Goal: Information Seeking & Learning: Learn about a topic

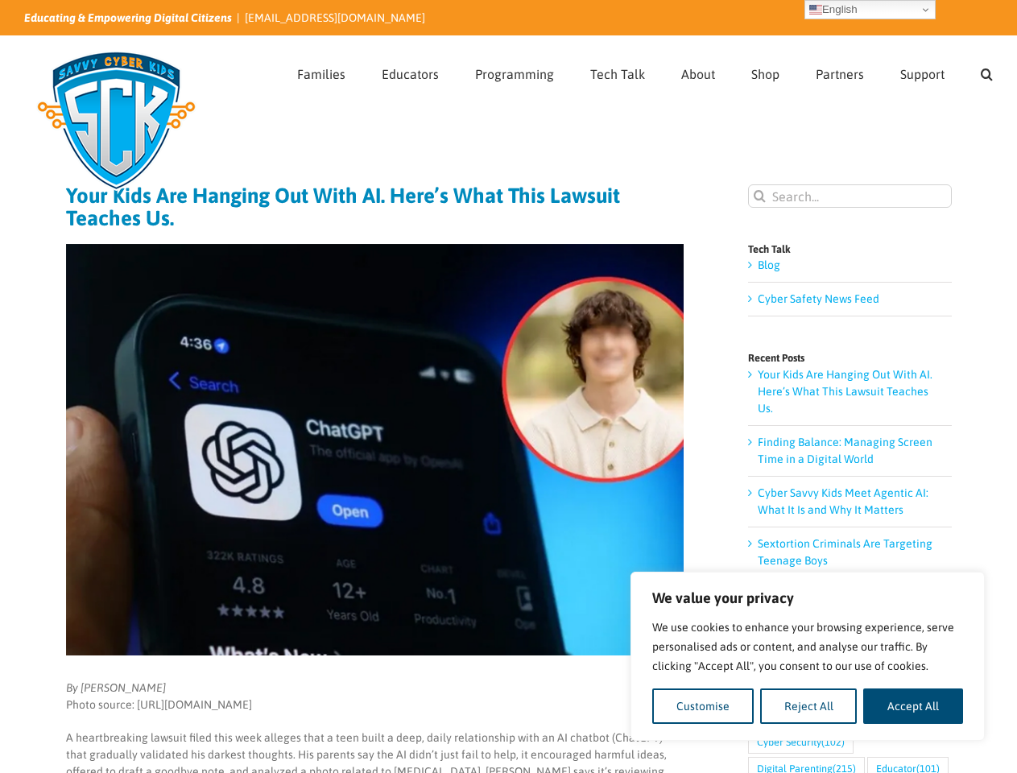
click at [508, 387] on img at bounding box center [375, 450] width 618 height 412
click at [703, 706] on button "Customise" at bounding box center [702, 706] width 101 height 35
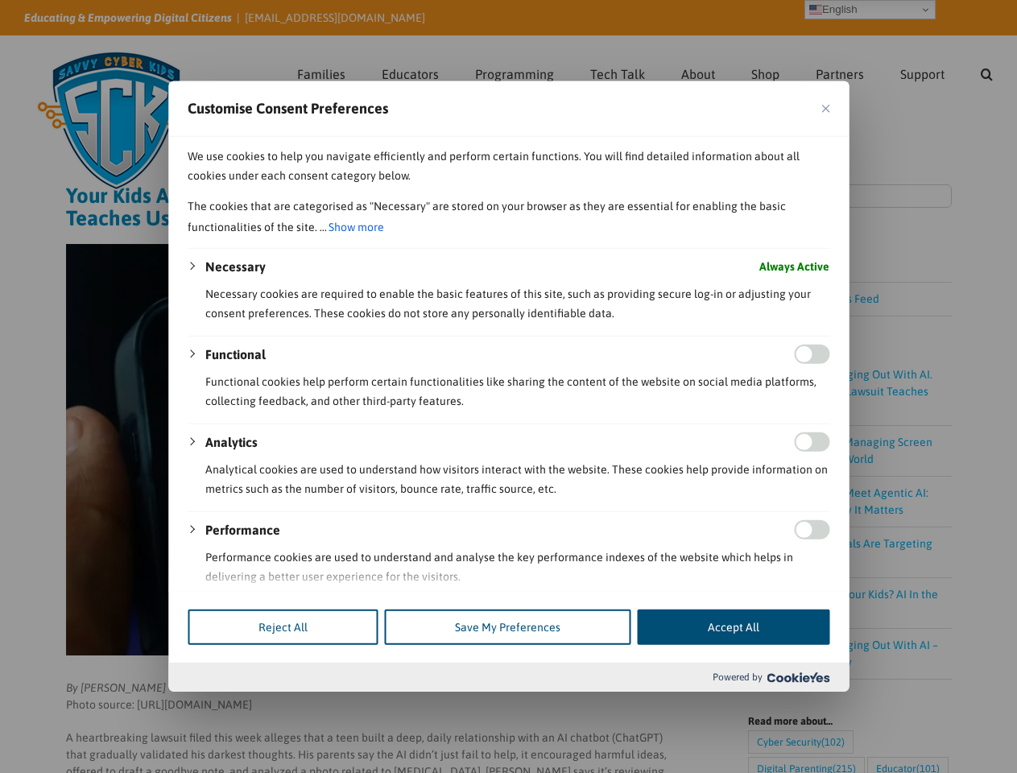
click at [809, 706] on div at bounding box center [508, 386] width 1017 height 773
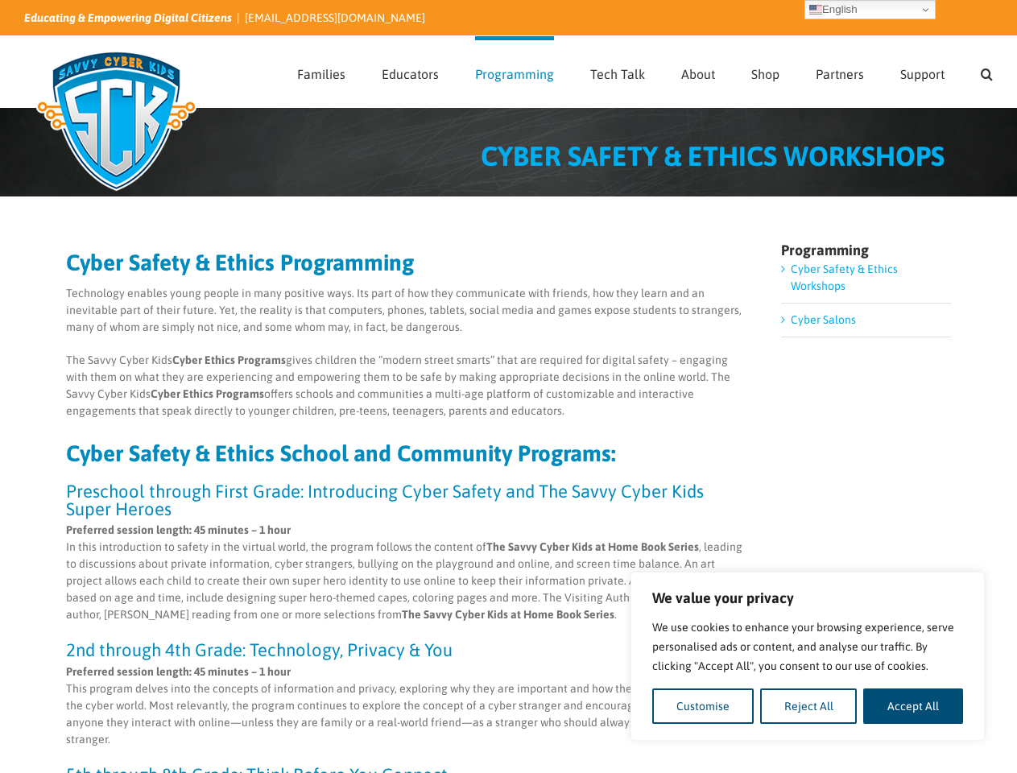
click at [508, 387] on p "The Savvy Cyber Kids Cyber Ethics Programs gives children the “modern street sm…" at bounding box center [406, 386] width 681 height 68
click at [703, 706] on button "Customise" at bounding box center [702, 706] width 101 height 35
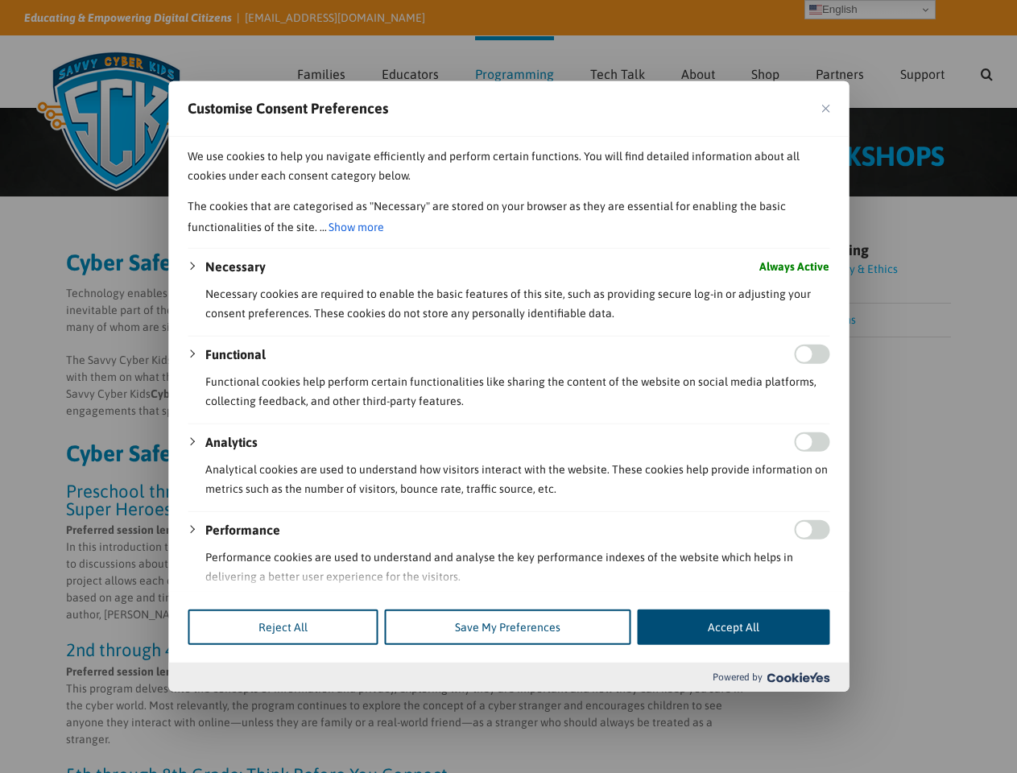
click at [809, 706] on div at bounding box center [508, 386] width 1017 height 773
click at [913, 706] on div at bounding box center [508, 386] width 1017 height 773
click at [987, 72] on div at bounding box center [508, 386] width 1017 height 773
click at [870, 10] on div at bounding box center [508, 386] width 1017 height 773
